Goal: Task Accomplishment & Management: Use online tool/utility

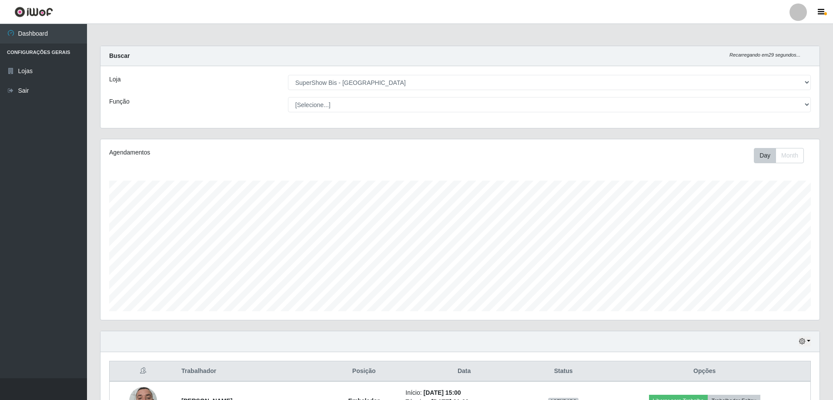
select select "59"
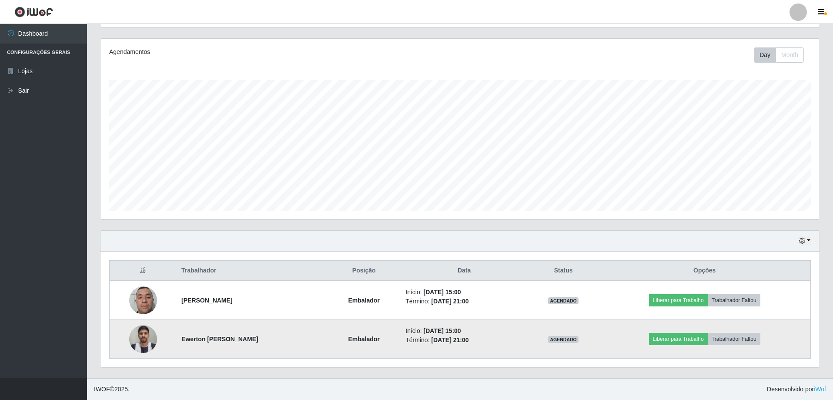
scroll to position [181, 719]
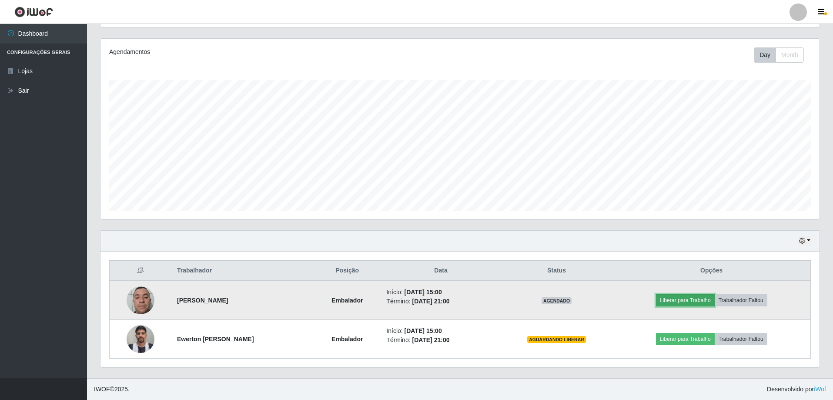
click at [691, 301] on button "Liberar para Trabalho" at bounding box center [685, 300] width 59 height 12
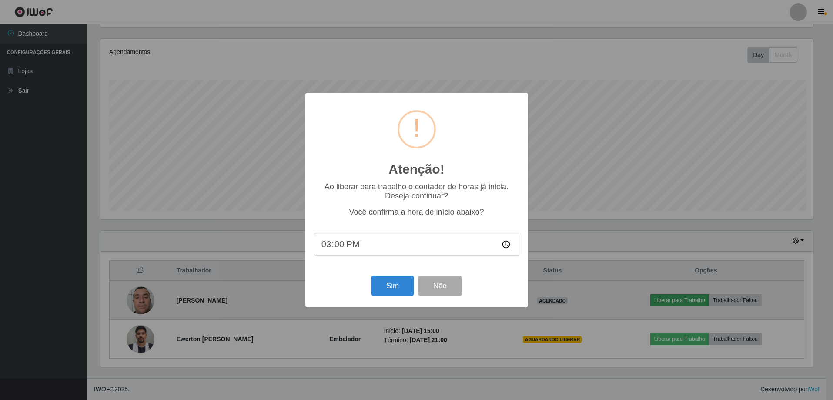
scroll to position [181, 715]
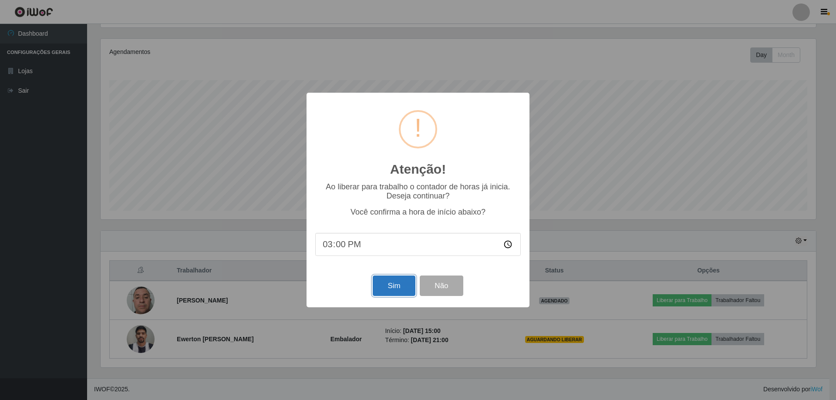
click at [379, 289] on button "Sim" at bounding box center [394, 285] width 42 height 20
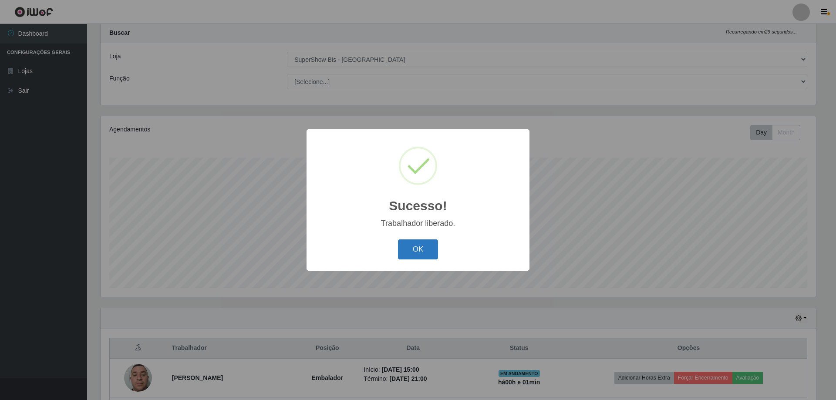
click at [424, 251] on button "OK" at bounding box center [418, 249] width 40 height 20
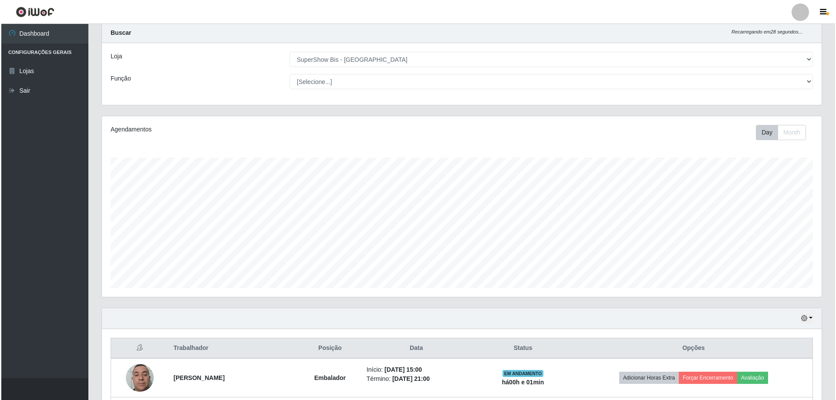
scroll to position [101, 0]
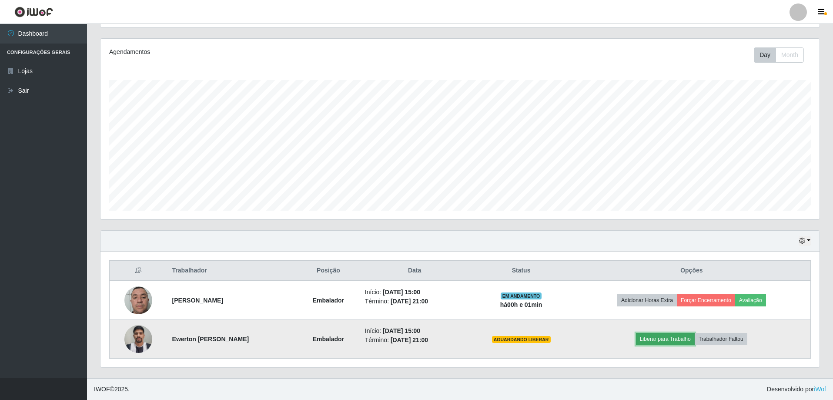
click at [673, 338] on button "Liberar para Trabalho" at bounding box center [665, 339] width 59 height 12
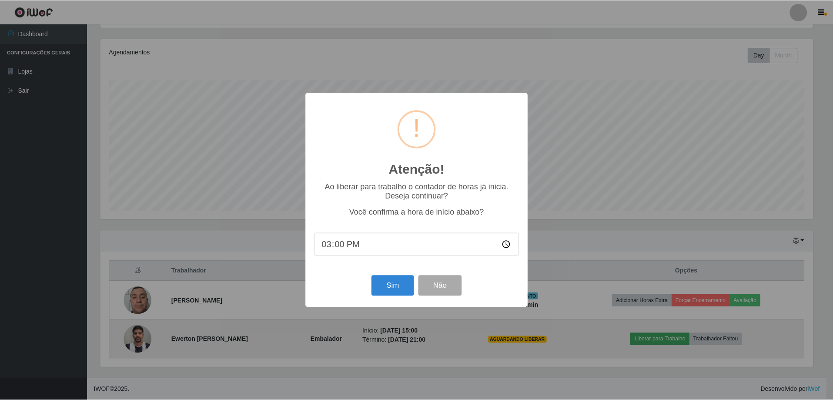
scroll to position [181, 715]
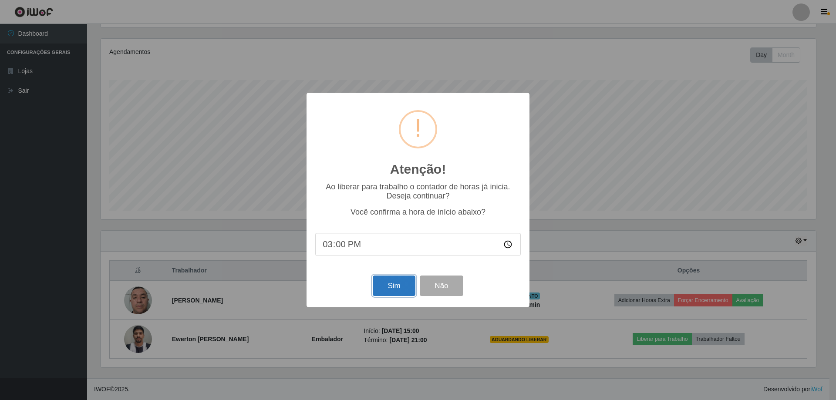
click at [378, 286] on button "Sim" at bounding box center [394, 285] width 42 height 20
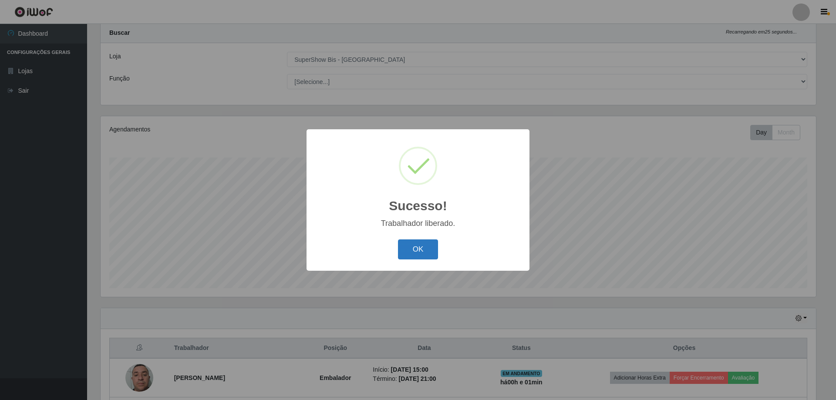
click at [415, 247] on button "OK" at bounding box center [418, 249] width 40 height 20
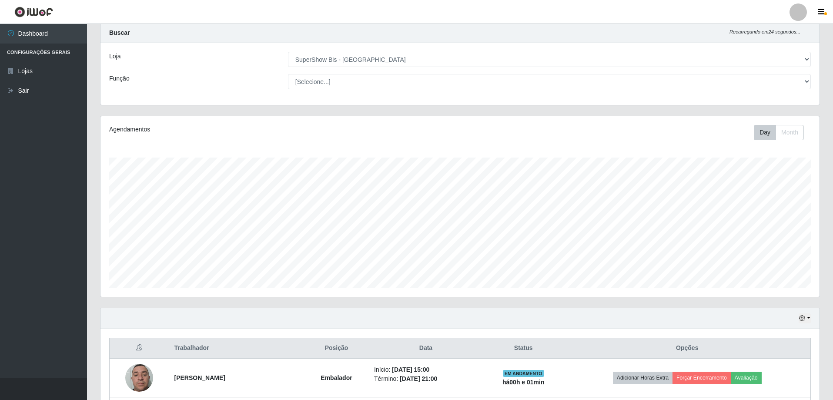
scroll to position [101, 0]
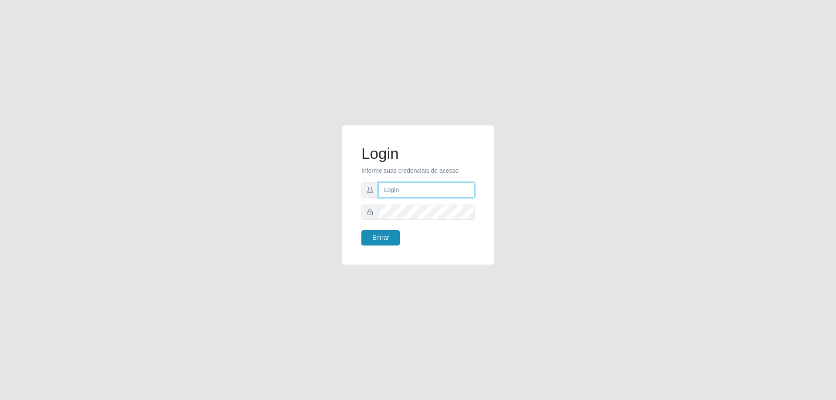
type input "[EMAIL_ADDRESS][DOMAIN_NAME]"
click at [380, 242] on button "Entrar" at bounding box center [380, 237] width 38 height 15
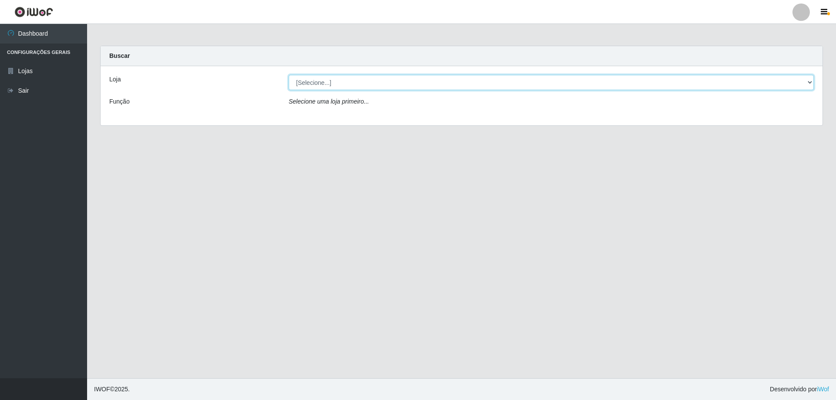
click at [436, 80] on select "[Selecione...] SuperShow Bis - [GEOGRAPHIC_DATA]" at bounding box center [551, 82] width 525 height 15
select select "59"
click at [289, 75] on select "[Selecione...] SuperShow Bis - [GEOGRAPHIC_DATA]" at bounding box center [551, 82] width 525 height 15
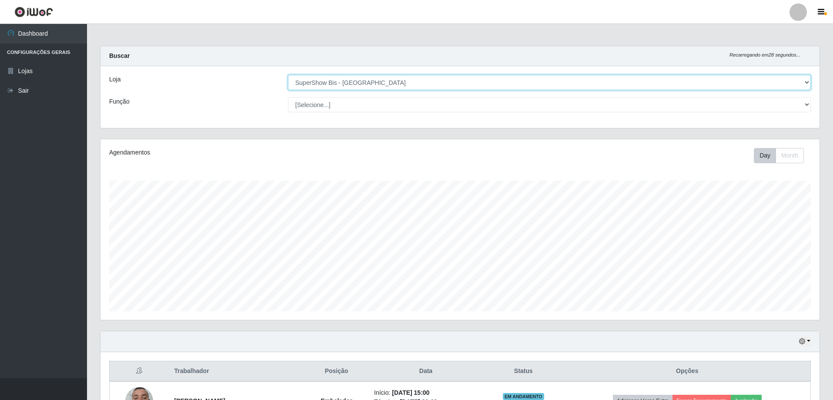
scroll to position [101, 0]
